Goal: Check status

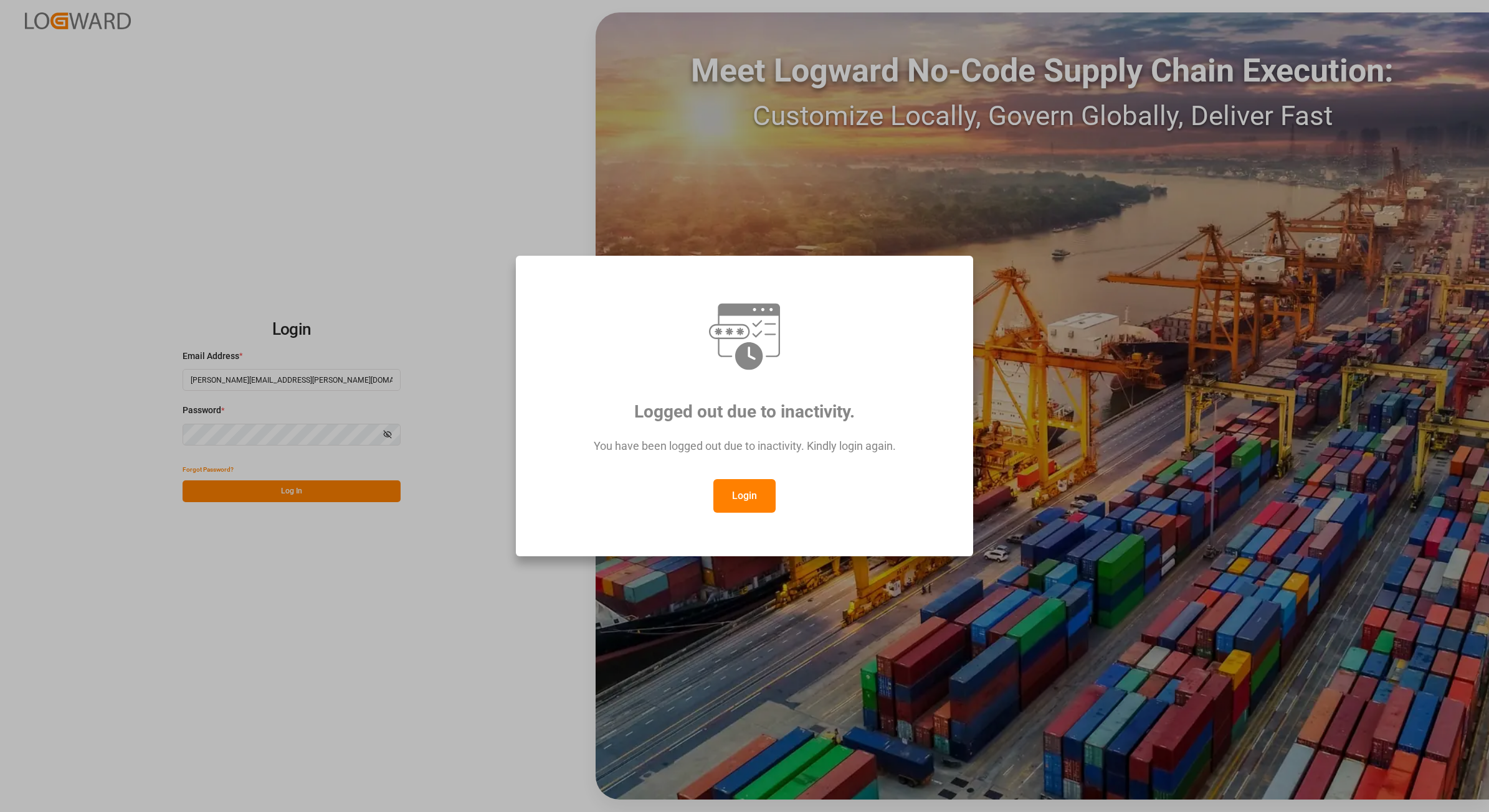
click at [750, 494] on button "Login" at bounding box center [744, 496] width 62 height 34
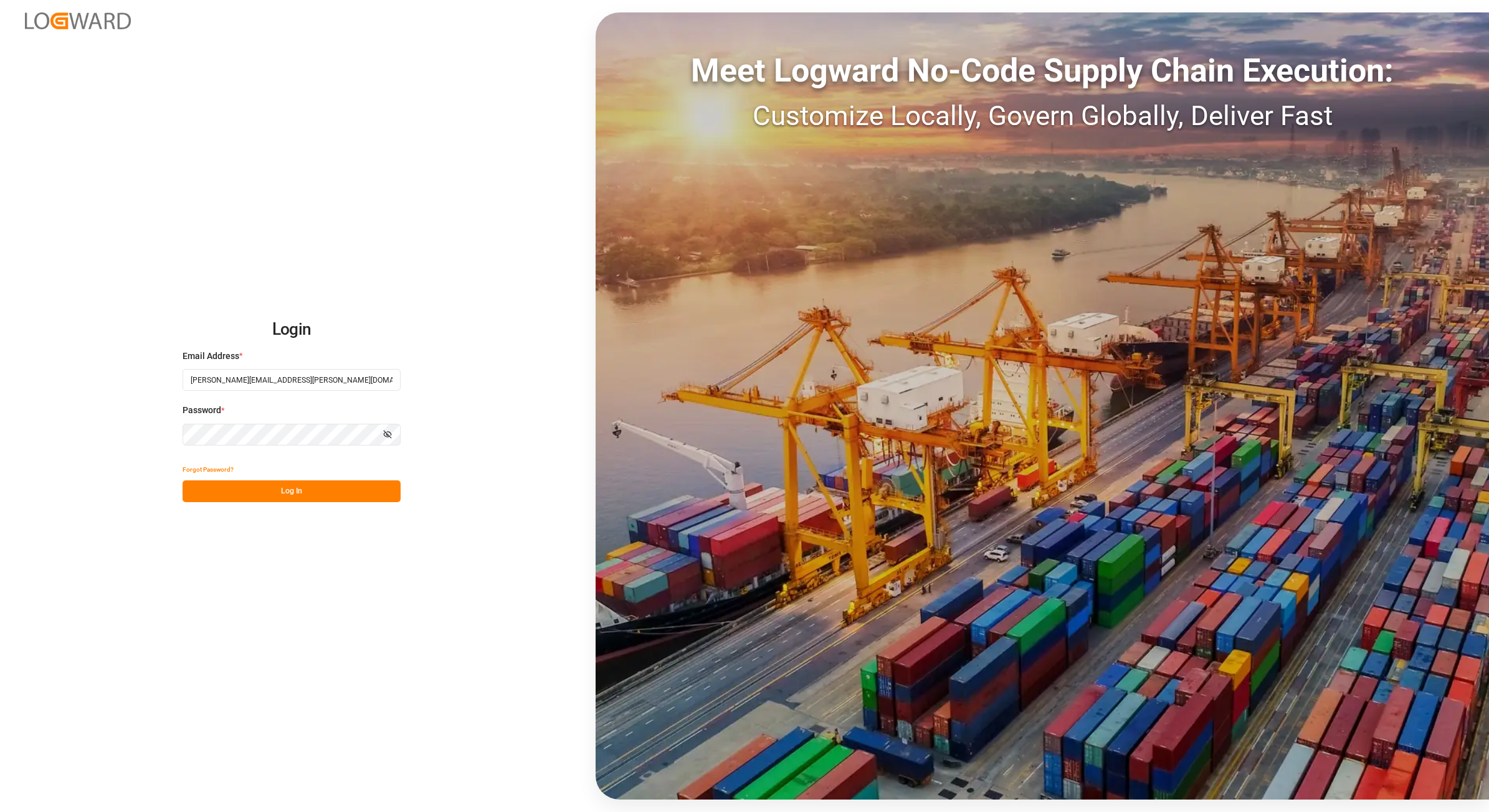
click at [320, 492] on button "Log In" at bounding box center [291, 492] width 218 height 22
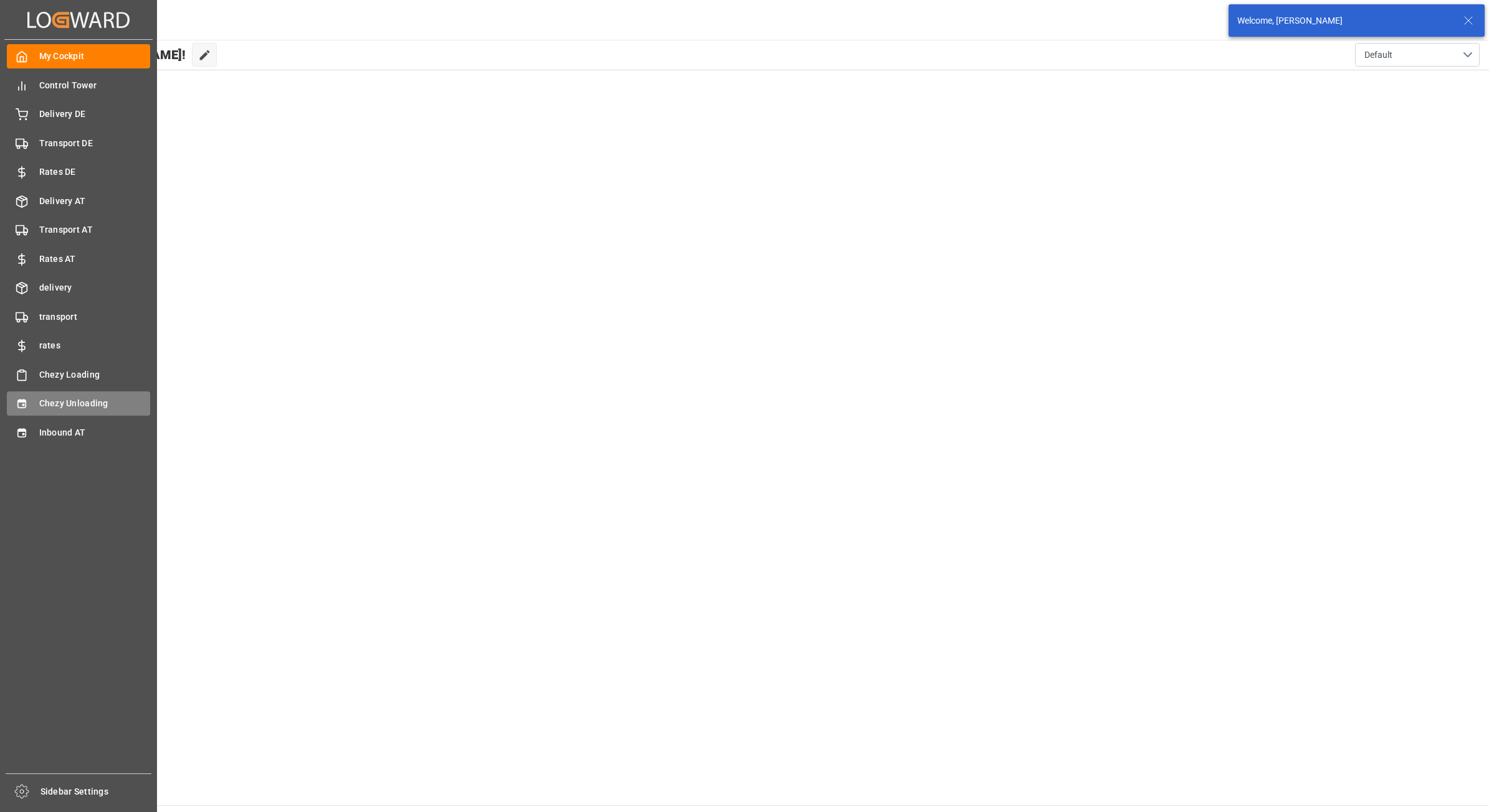
click at [32, 408] on div "Chezy Unloading Chezy Unloading" at bounding box center [79, 404] width 143 height 24
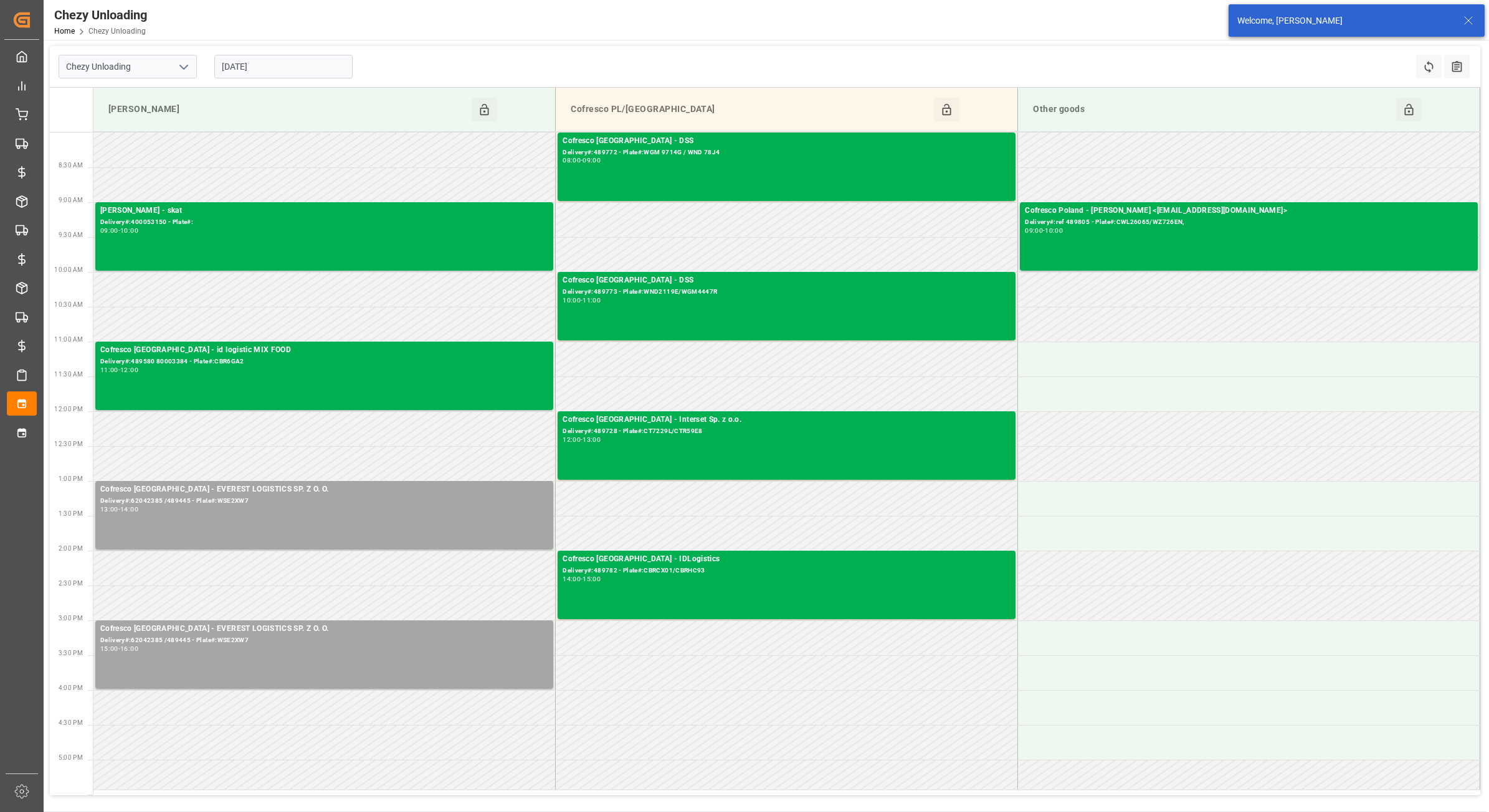
click at [272, 69] on input "[DATE]" at bounding box center [284, 67] width 138 height 24
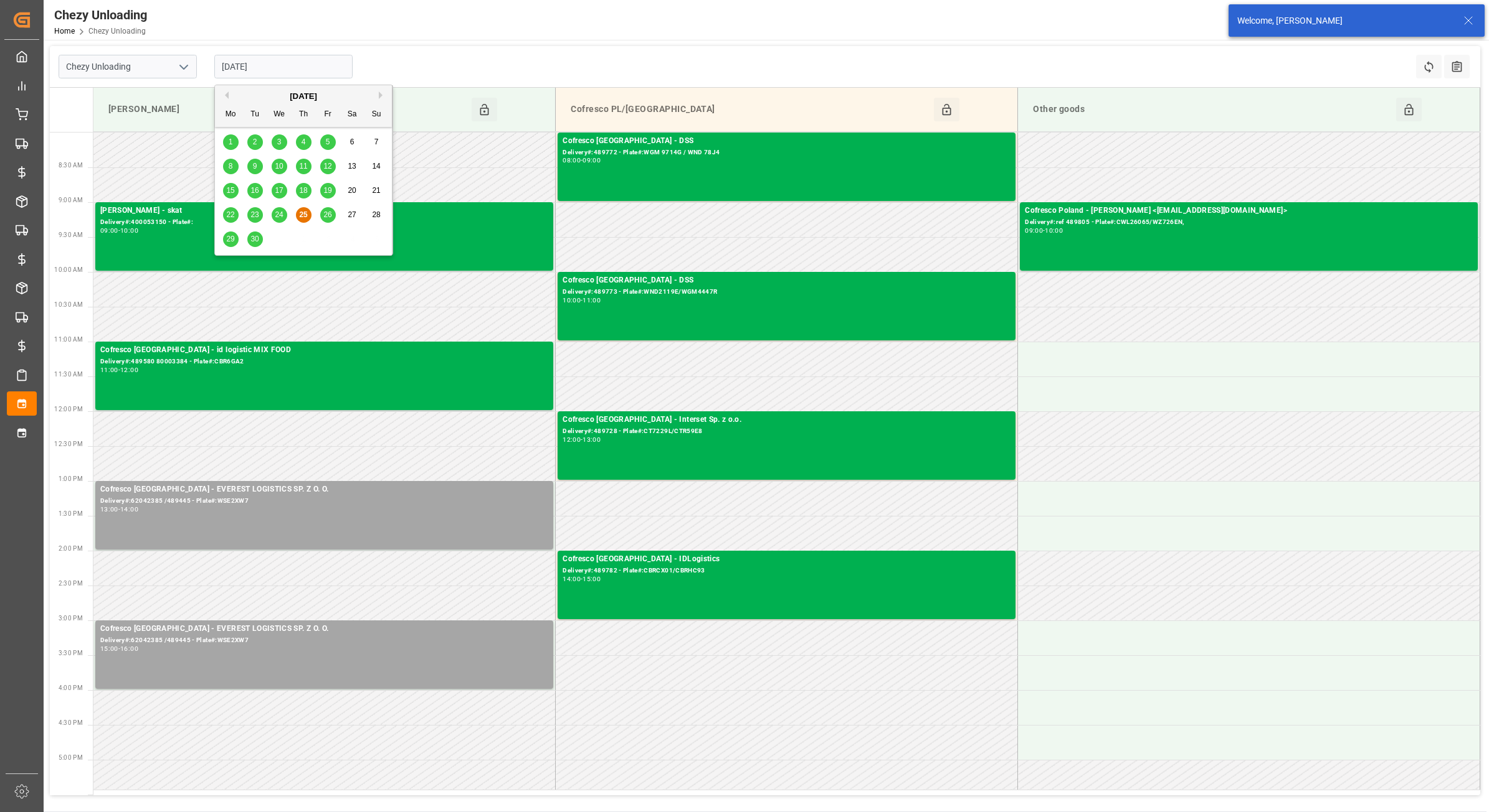
click at [377, 94] on div "[DATE]" at bounding box center [303, 97] width 177 height 13
click at [379, 95] on button "Next Month" at bounding box center [383, 96] width 8 height 8
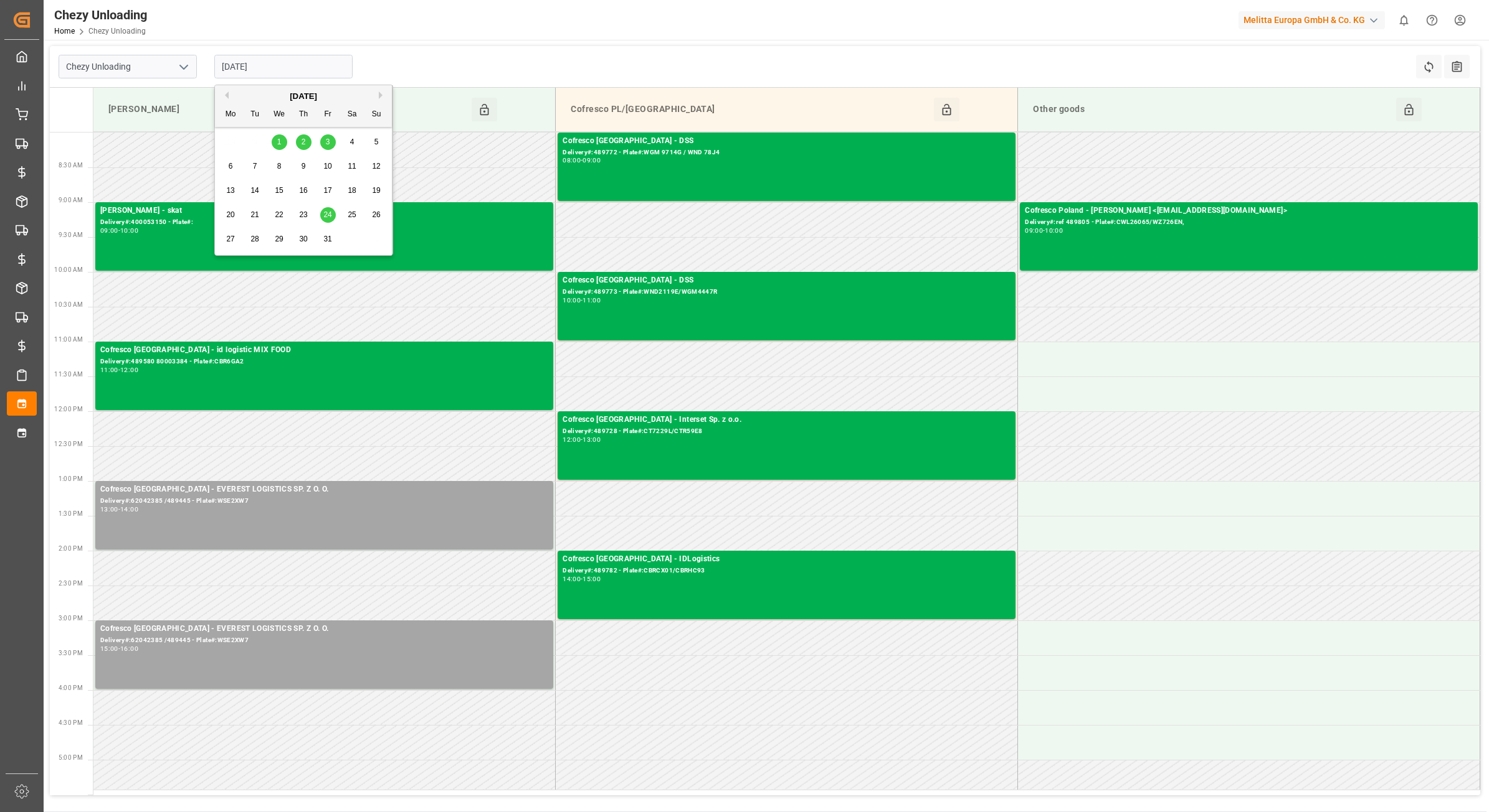
click at [299, 135] on div "2" at bounding box center [304, 142] width 16 height 15
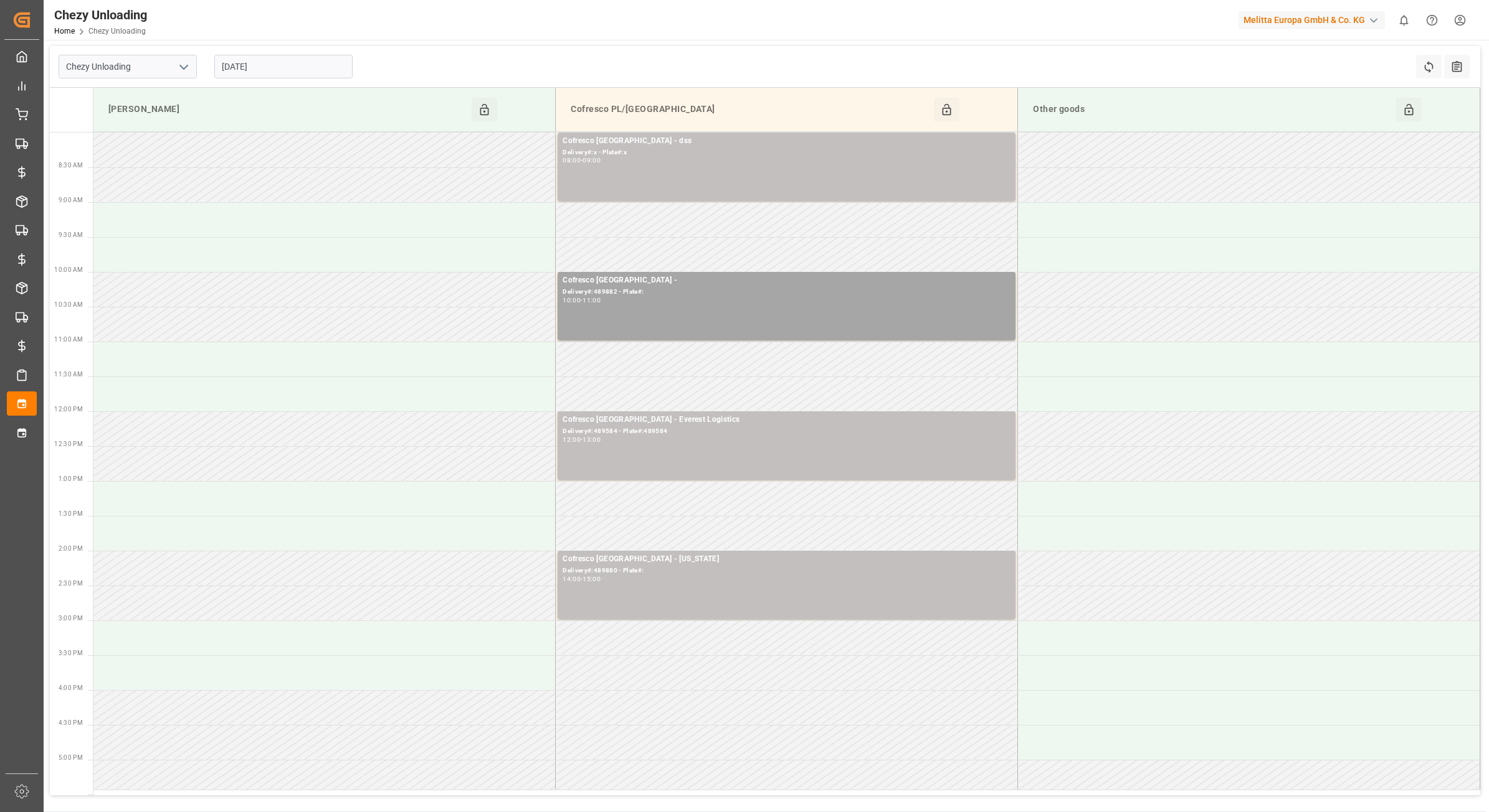
click at [263, 64] on input "[DATE]" at bounding box center [284, 67] width 138 height 24
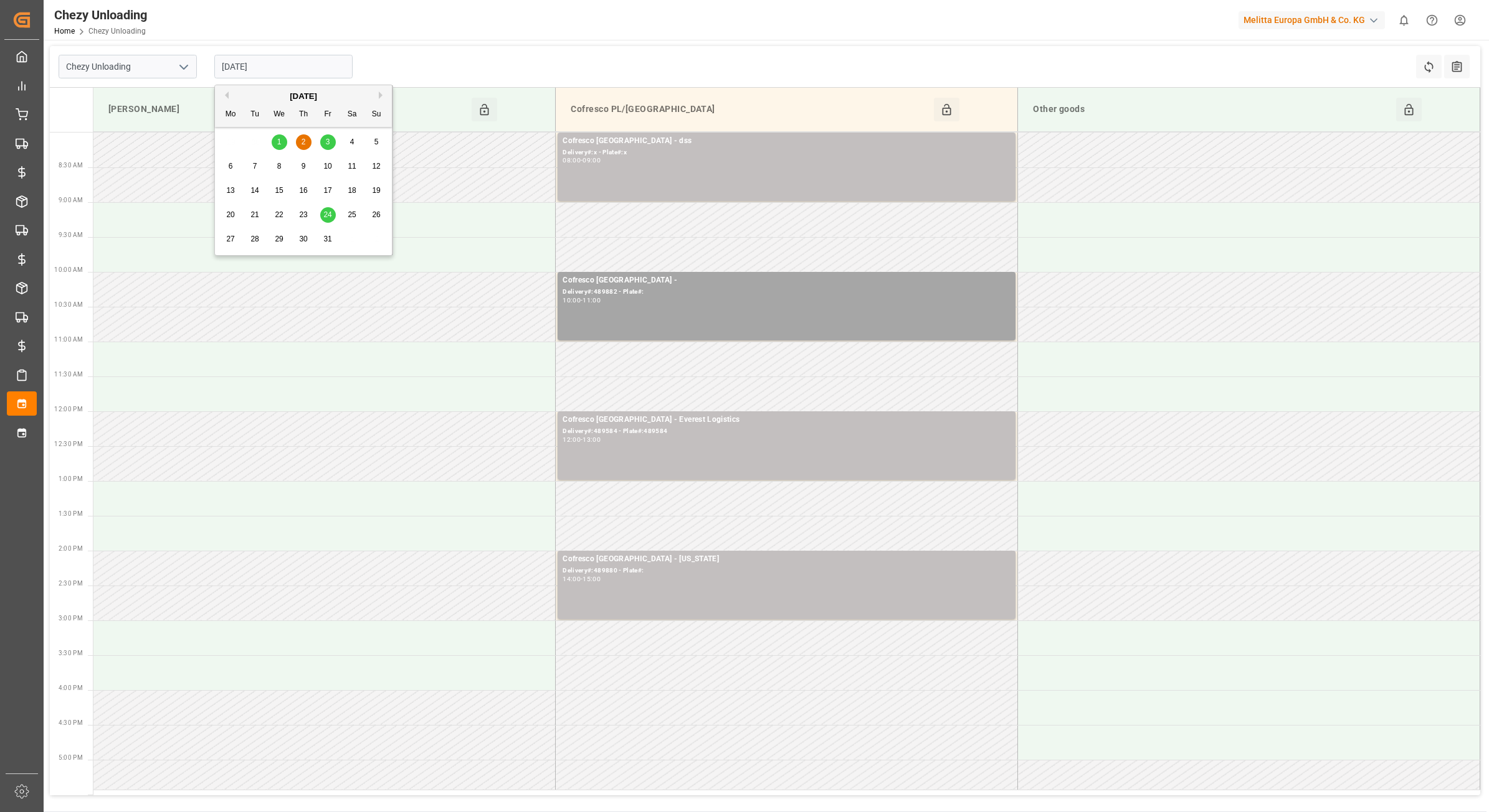
click at [329, 138] on span "3" at bounding box center [328, 141] width 5 height 9
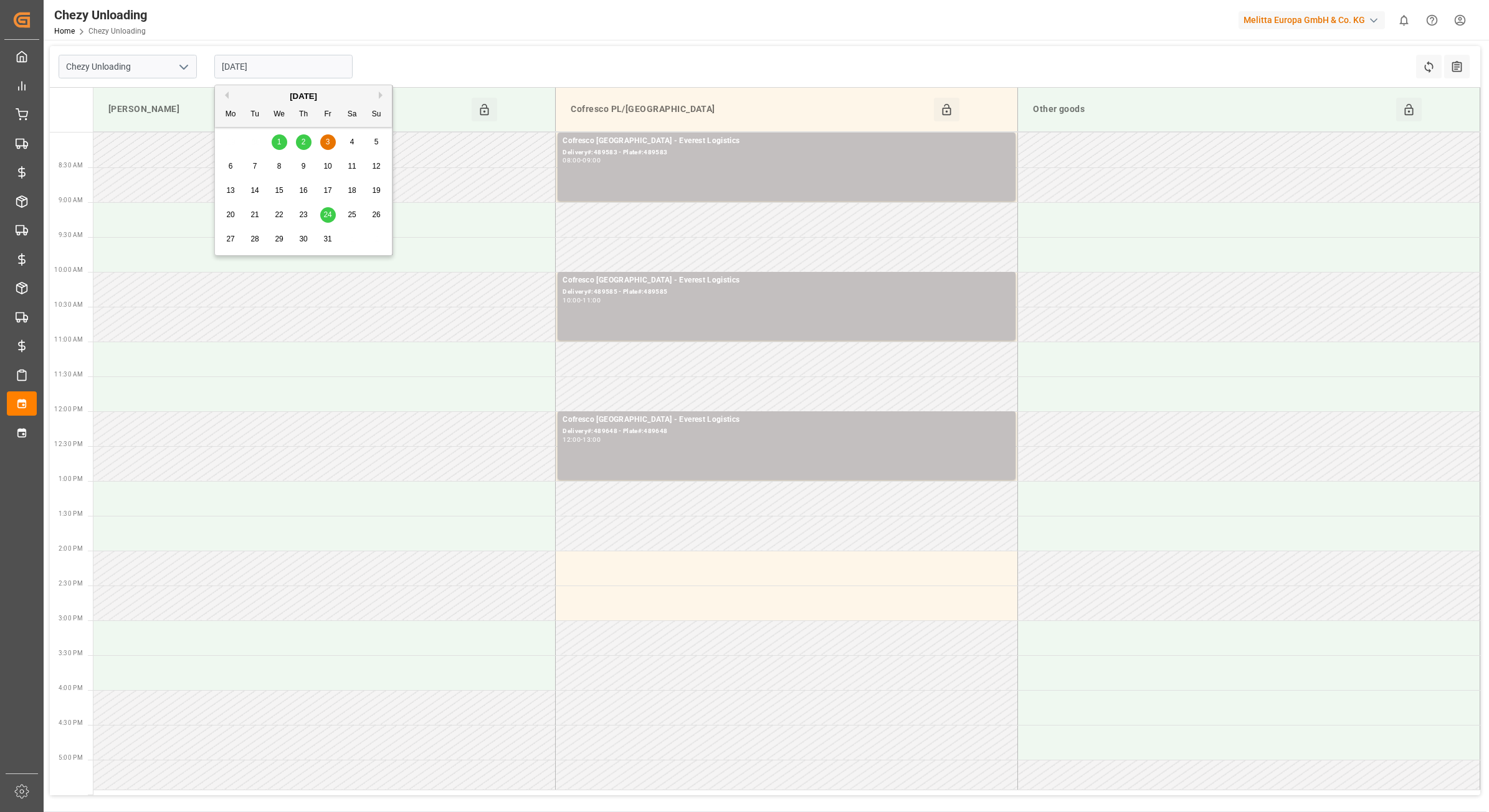
click at [314, 63] on input "[DATE]" at bounding box center [284, 67] width 138 height 24
click at [281, 146] on span "1" at bounding box center [280, 141] width 5 height 9
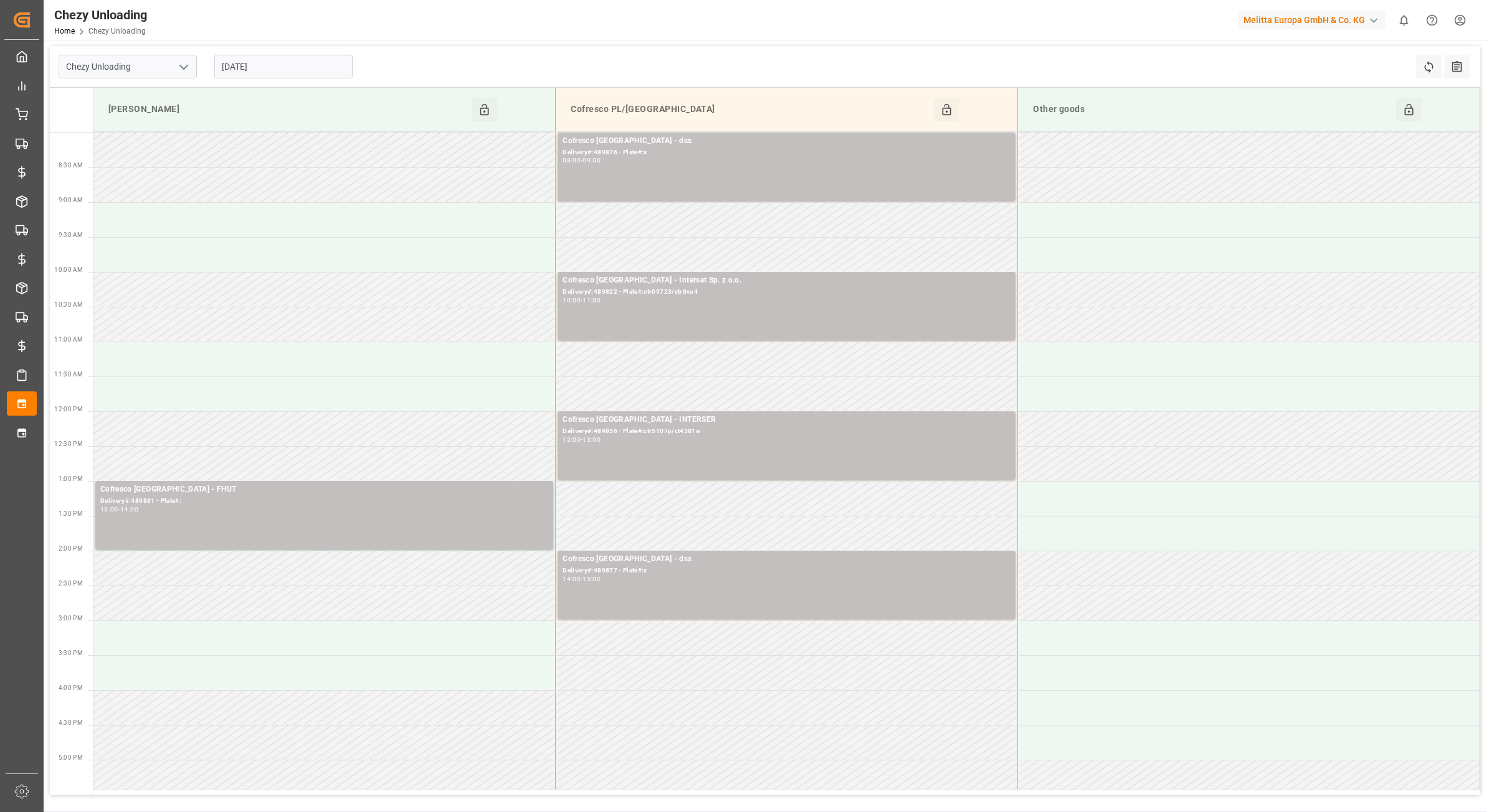
click at [299, 68] on input "[DATE]" at bounding box center [284, 67] width 138 height 24
click at [257, 138] on div "29 30 1 2 3 4 5" at bounding box center [303, 142] width 170 height 24
click at [257, 142] on div "29 30 1 2 3 4 5" at bounding box center [303, 142] width 170 height 24
click at [229, 92] on div "[DATE]" at bounding box center [303, 97] width 177 height 13
click at [223, 95] on button "Previous Month" at bounding box center [225, 96] width 8 height 8
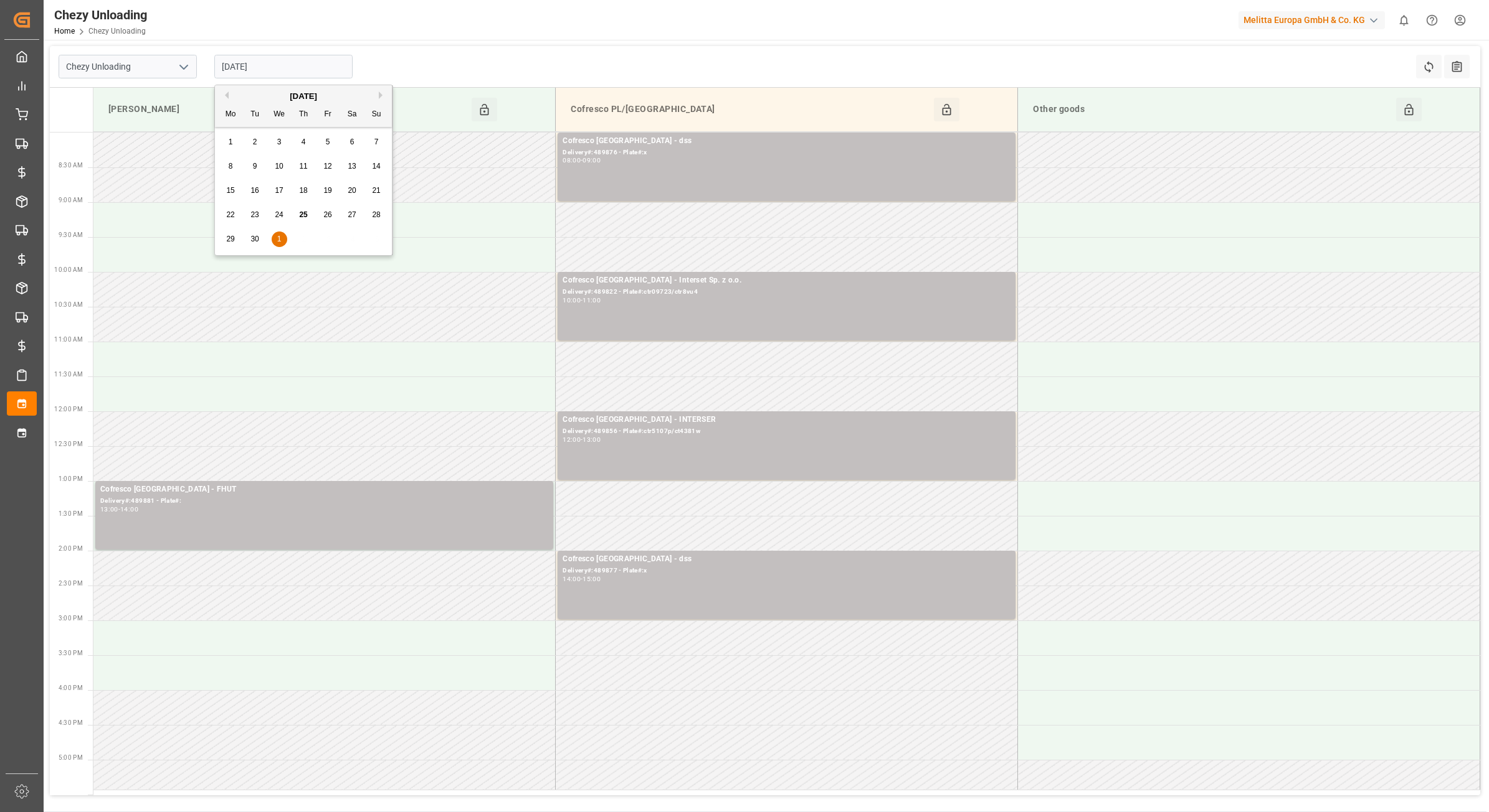
click at [257, 240] on span "30" at bounding box center [255, 239] width 8 height 9
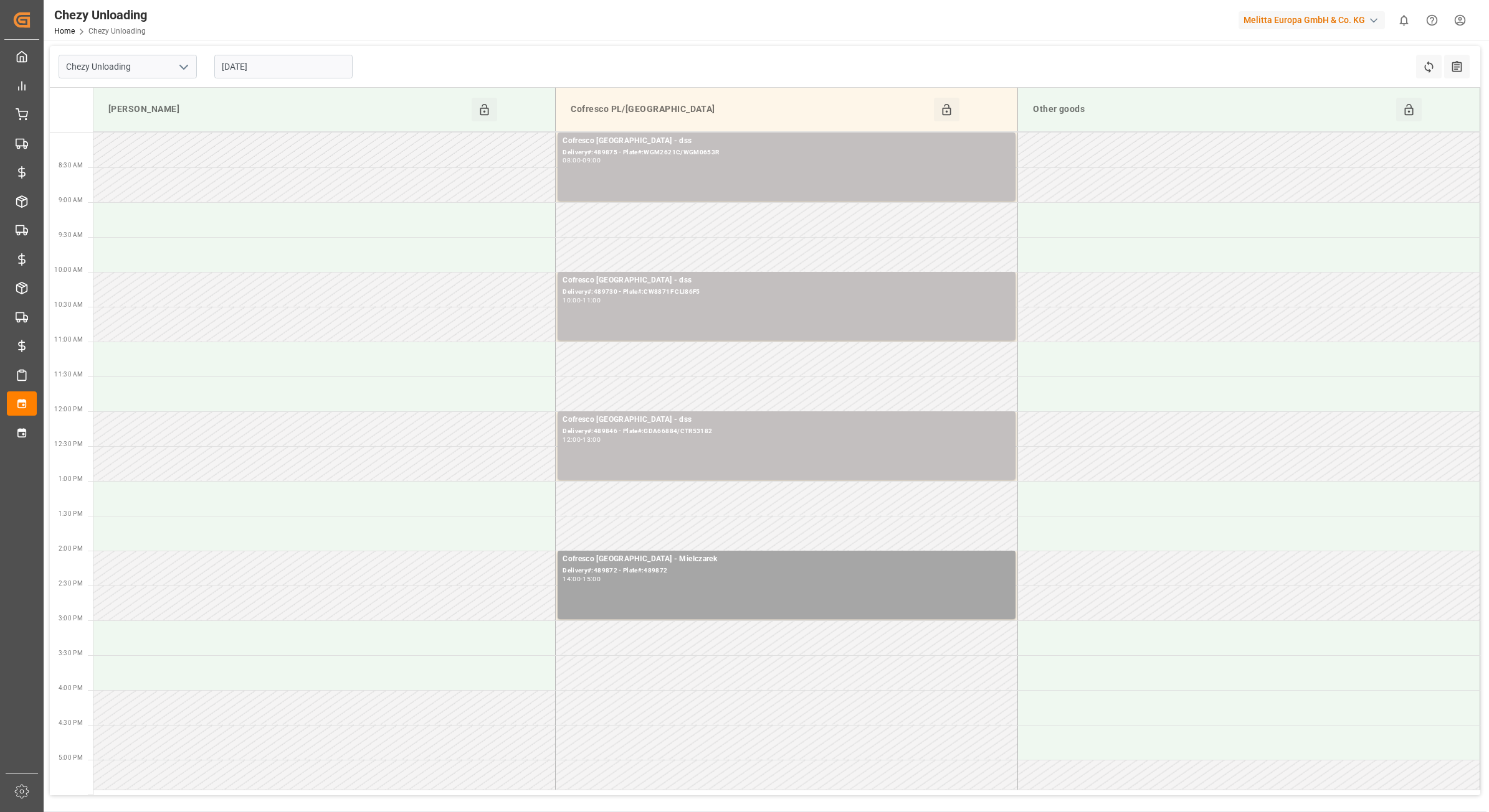
click at [328, 60] on input "[DATE]" at bounding box center [284, 67] width 138 height 24
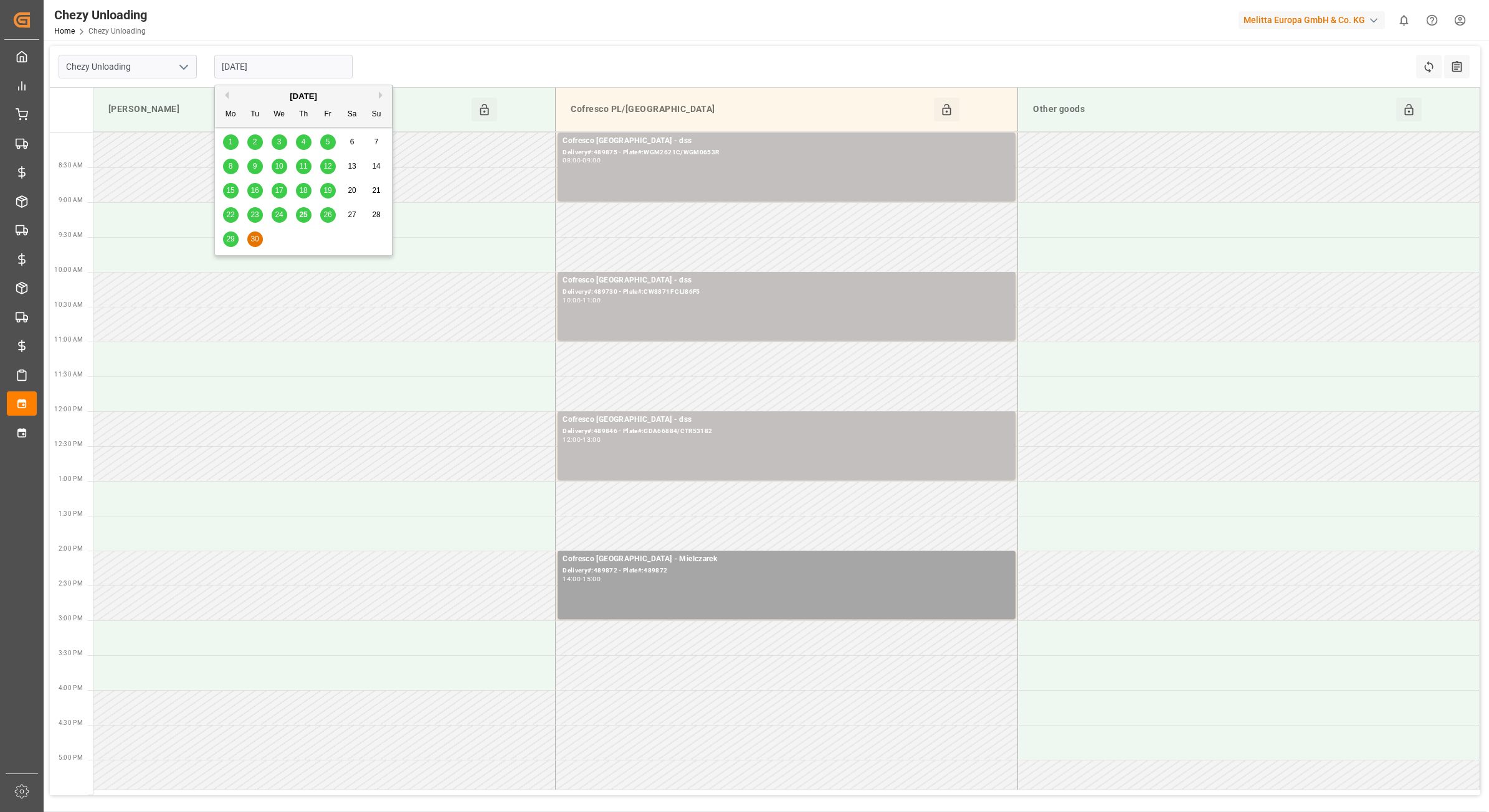
click at [380, 92] on button "Next Month" at bounding box center [383, 96] width 8 height 8
click at [309, 143] on div "2" at bounding box center [304, 142] width 16 height 15
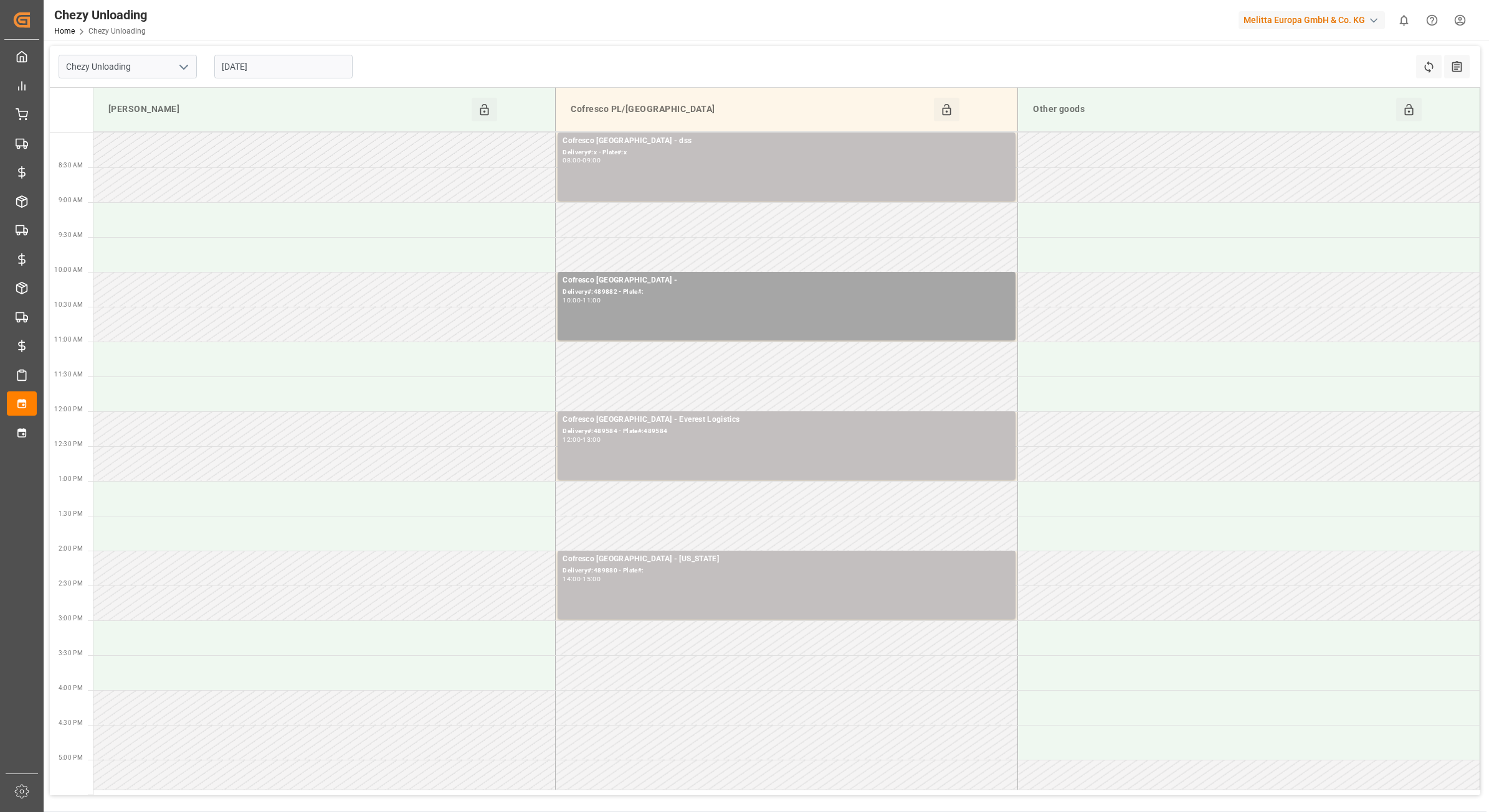
click at [260, 63] on input "[DATE]" at bounding box center [284, 67] width 138 height 24
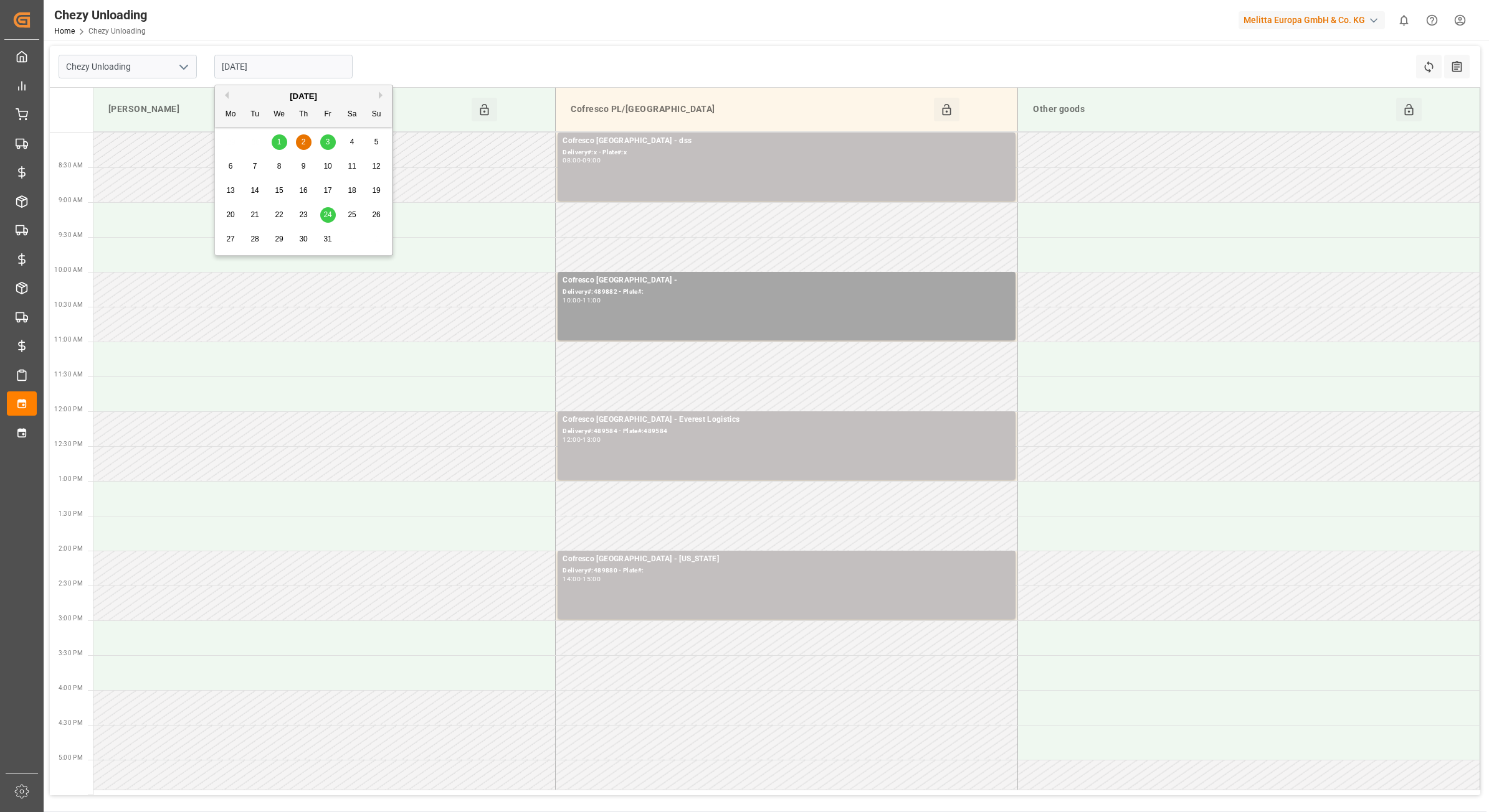
click at [227, 94] on button "Previous Month" at bounding box center [225, 96] width 8 height 8
click at [232, 240] on span "29" at bounding box center [230, 239] width 8 height 9
type input "[DATE]"
